Goal: Find contact information: Find contact information

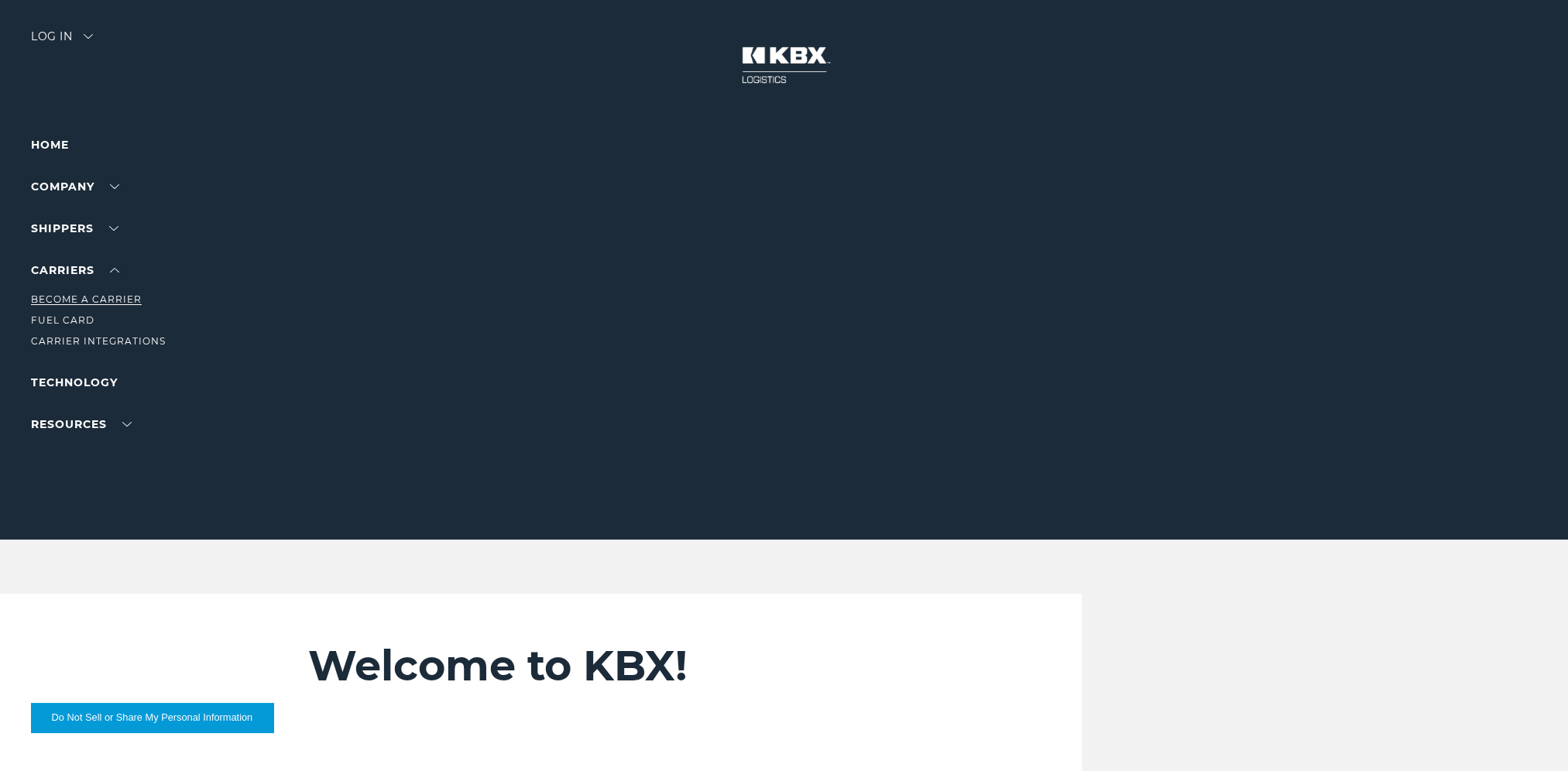
click at [90, 299] on link "Become a Carrier" at bounding box center [86, 300] width 110 height 12
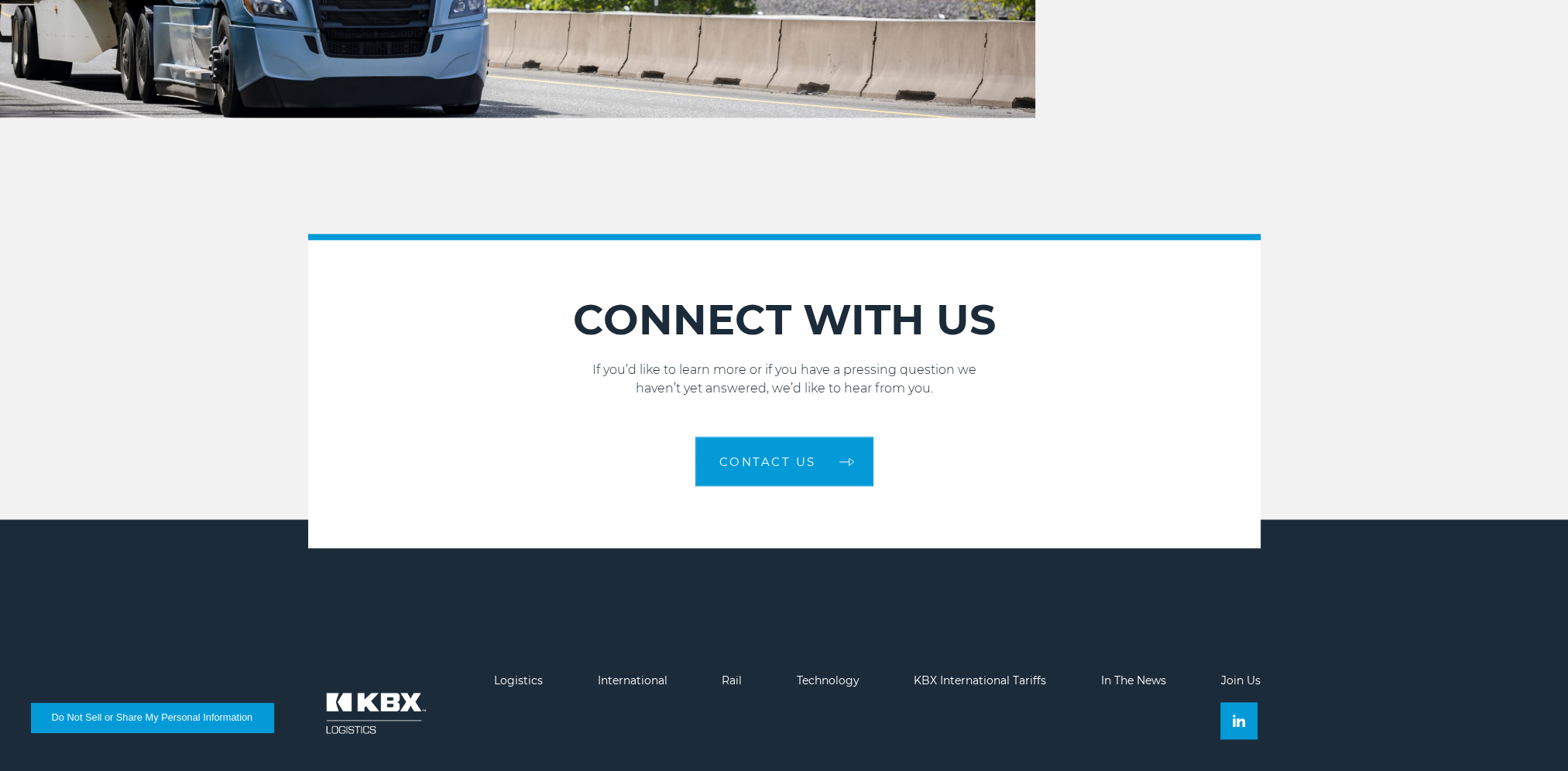
scroll to position [2272, 0]
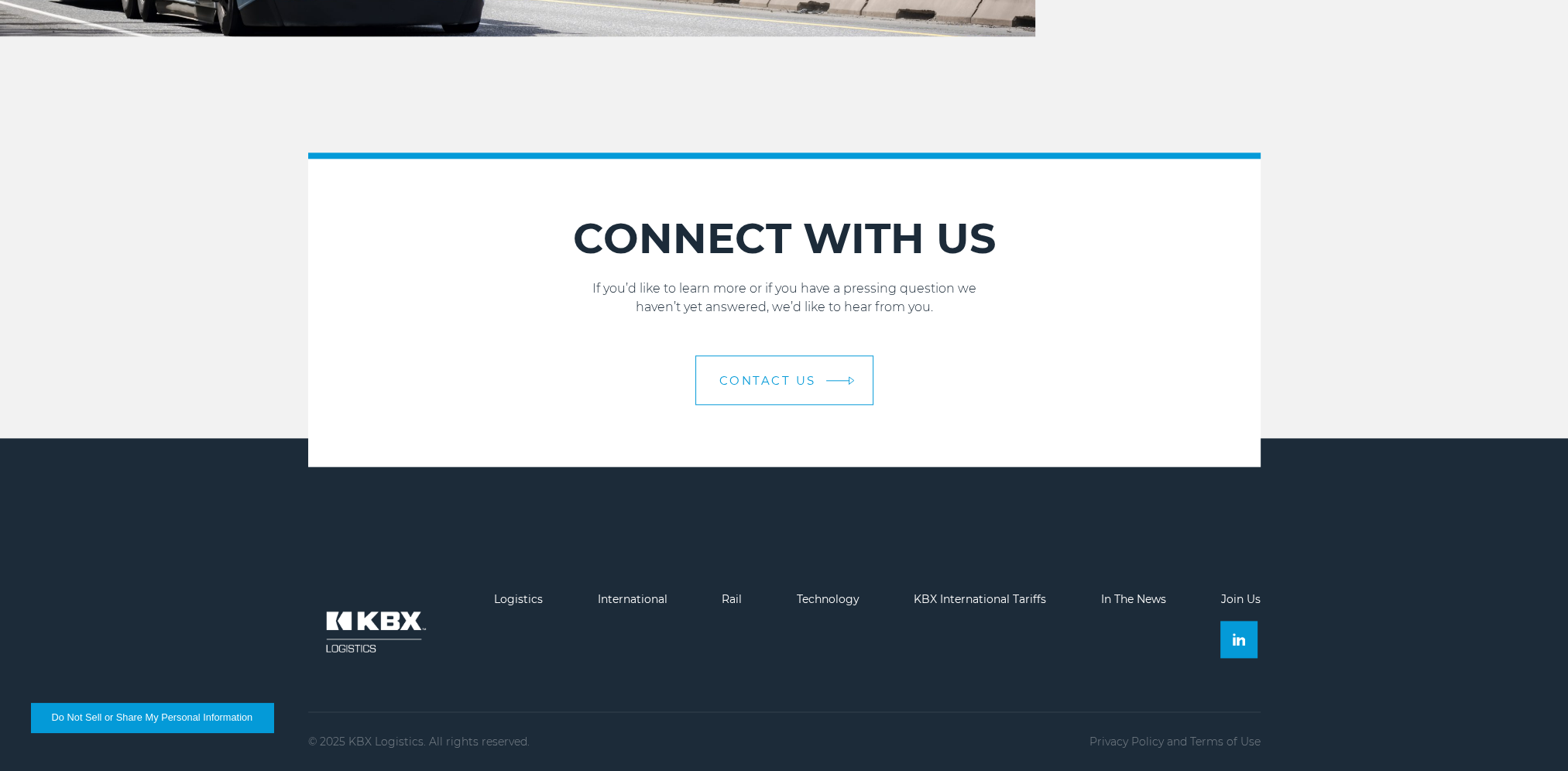
click at [837, 374] on link "Contact Us" at bounding box center [784, 380] width 178 height 49
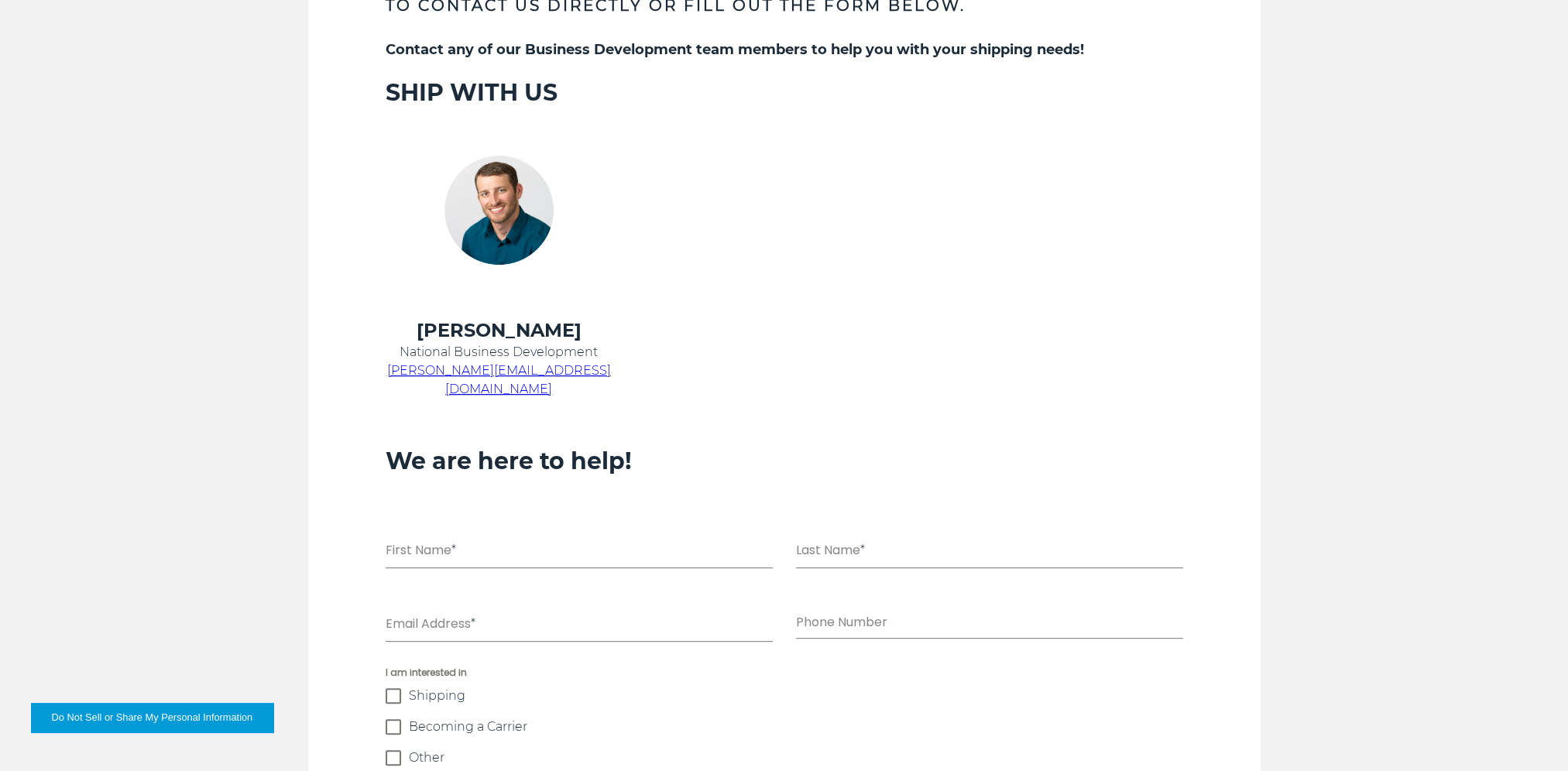
scroll to position [767, 0]
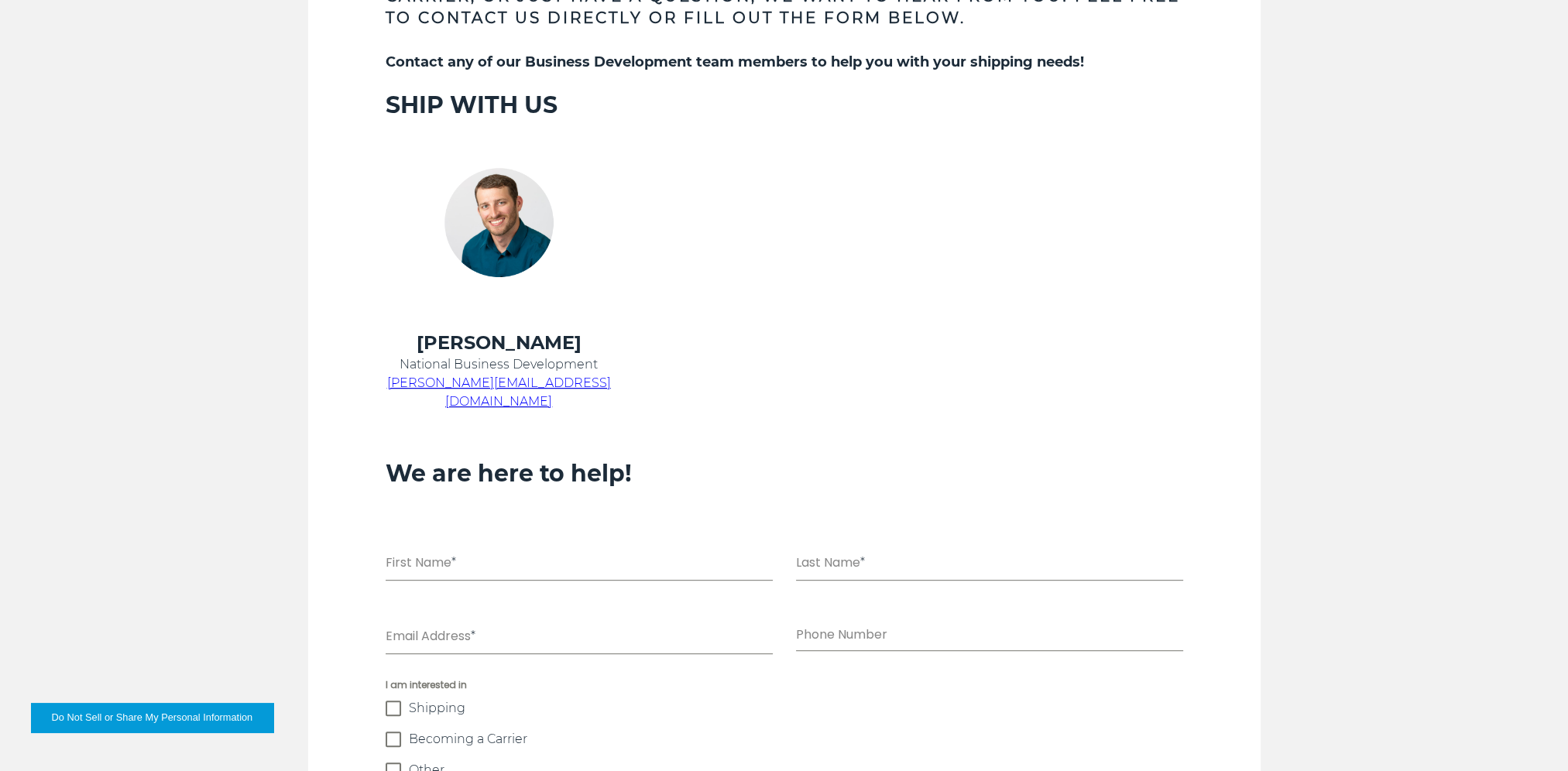
click at [879, 212] on td at bounding box center [764, 225] width 266 height 211
